Goal: Book appointment/travel/reservation

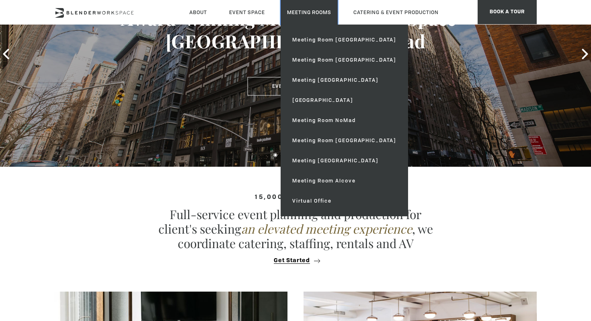
click at [302, 8] on link "Meeting Rooms" at bounding box center [309, 12] width 57 height 25
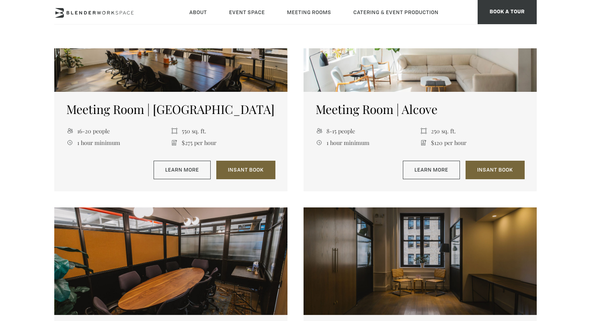
scroll to position [809, 0]
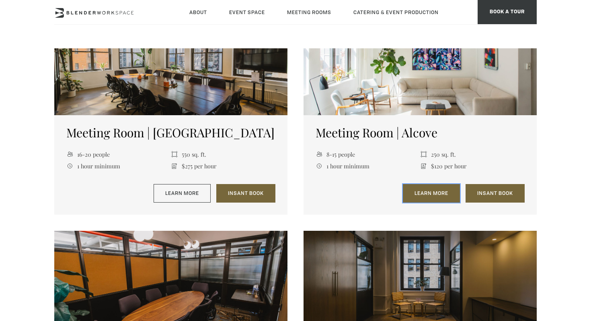
click at [421, 196] on link "Learn More" at bounding box center [431, 193] width 57 height 19
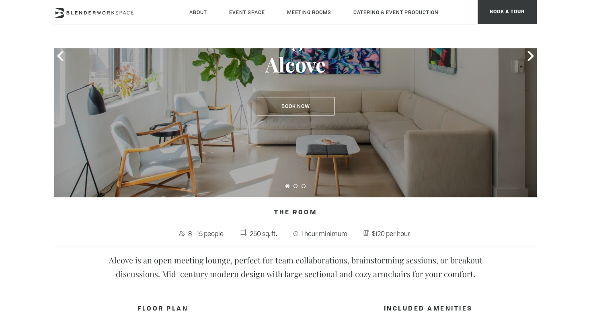
scroll to position [26, 0]
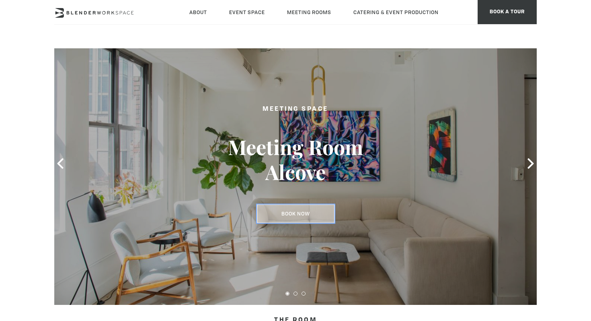
click at [326, 210] on link "Book Now" at bounding box center [296, 213] width 78 height 19
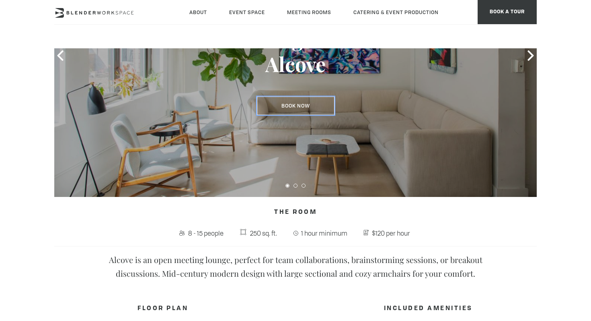
scroll to position [271, 0]
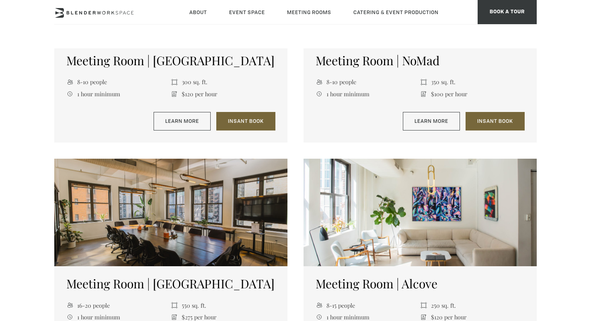
scroll to position [547, 0]
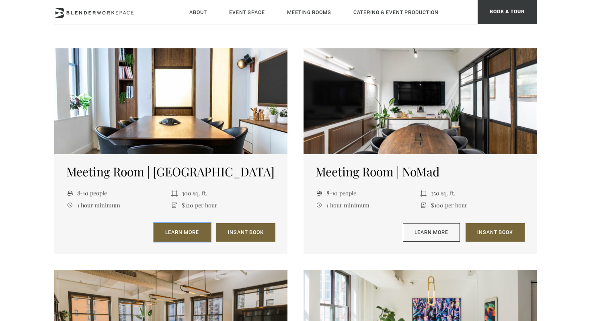
click at [180, 230] on link "Learn More" at bounding box center [182, 232] width 57 height 19
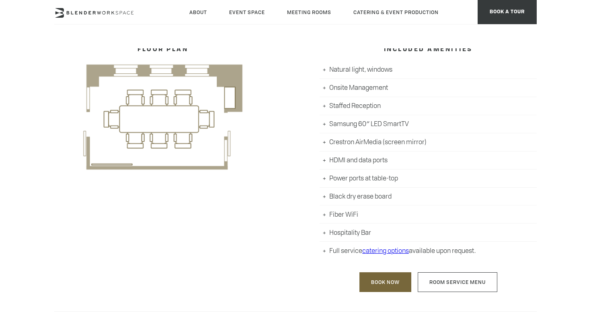
scroll to position [392, 0]
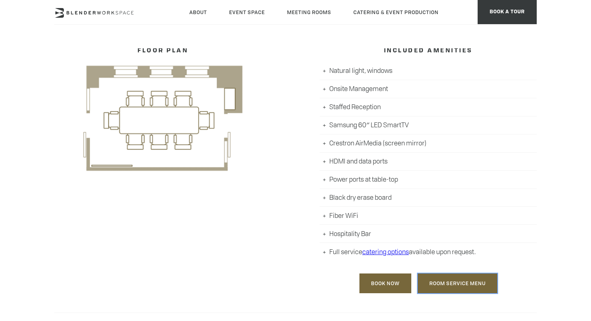
click at [452, 283] on link "Room Service Menu" at bounding box center [458, 283] width 80 height 20
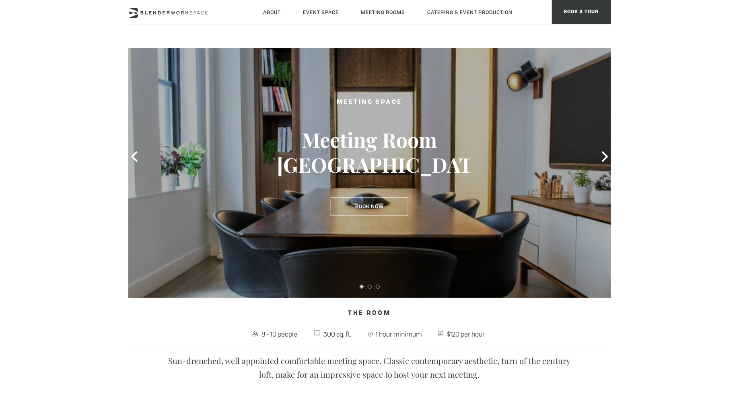
scroll to position [0, 0]
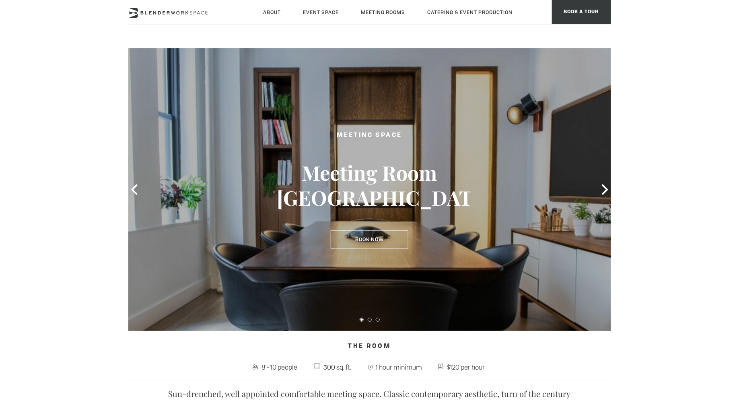
click at [480, 216] on div at bounding box center [369, 189] width 483 height 282
click at [372, 314] on div at bounding box center [369, 318] width 483 height 11
click at [361, 318] on button at bounding box center [362, 319] width 4 height 4
click at [369, 238] on link "Book Now" at bounding box center [370, 240] width 78 height 19
